Goal: Task Accomplishment & Management: Manage account settings

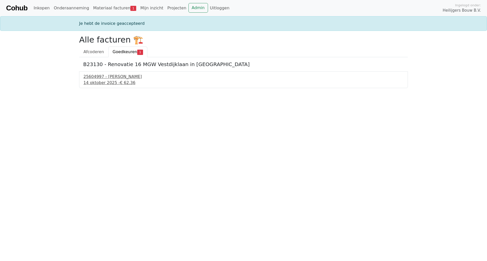
click at [98, 76] on div "25604997 - Van Buuren" at bounding box center [243, 77] width 320 height 6
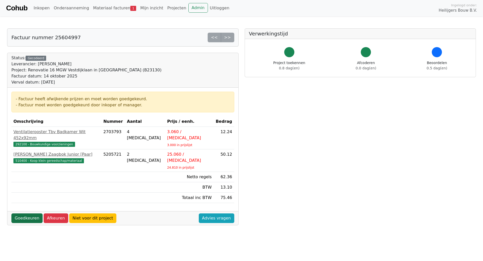
click at [27, 214] on link "Goedkeuren" at bounding box center [26, 219] width 31 height 10
